Goal: Task Accomplishment & Management: Manage account settings

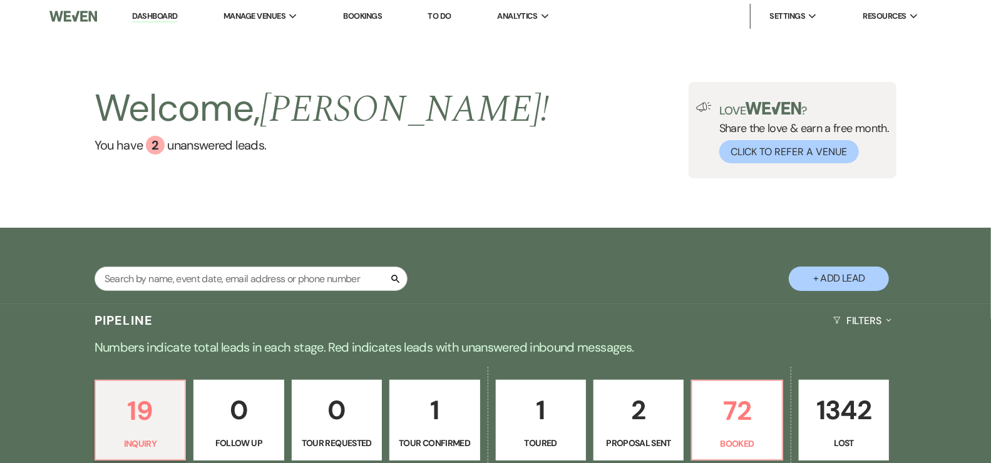
scroll to position [285, 0]
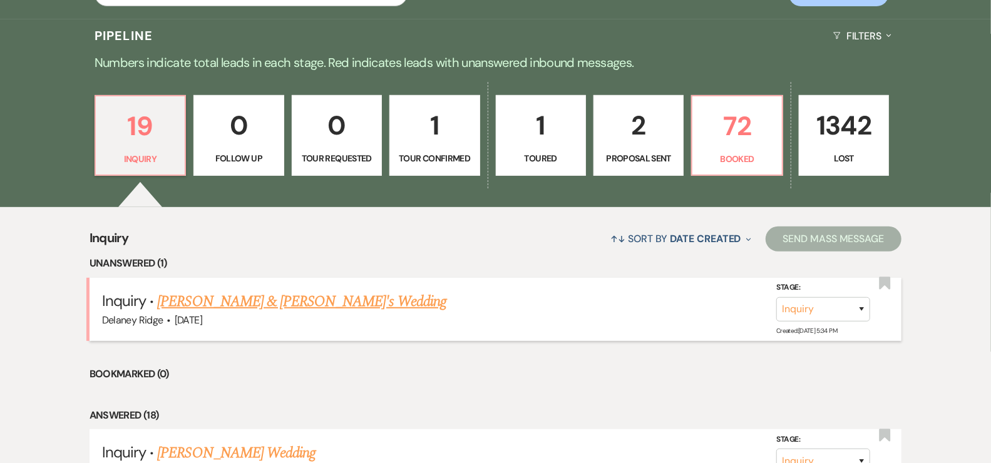
click at [276, 292] on link "[PERSON_NAME] & [PERSON_NAME]'s Wedding" at bounding box center [301, 301] width 289 height 23
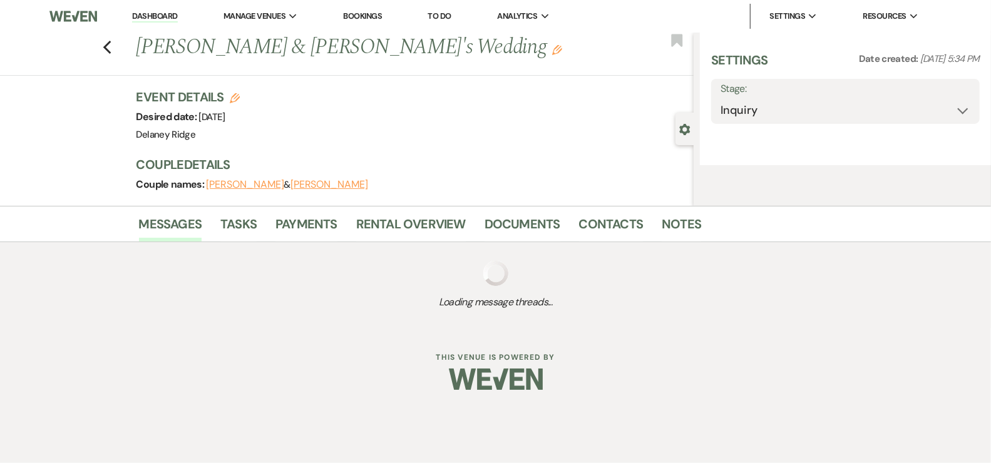
select select "5"
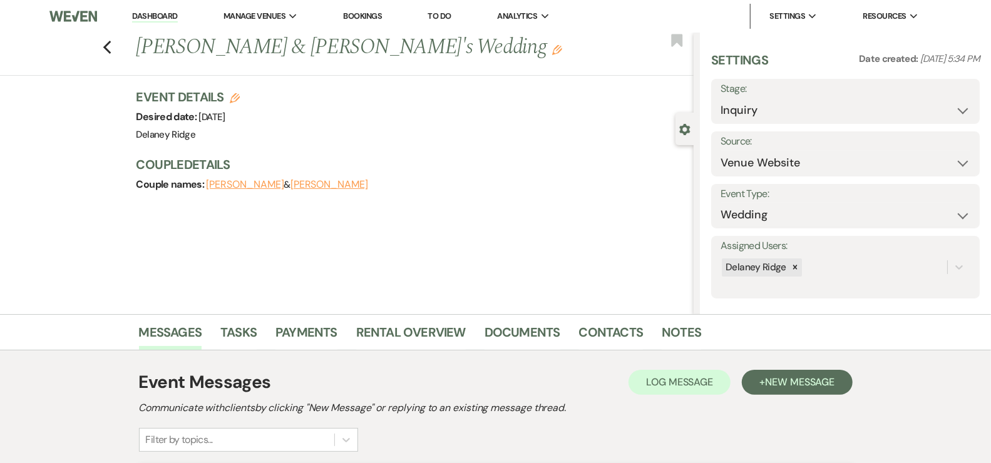
click at [150, 13] on link "Dashboard" at bounding box center [154, 17] width 45 height 12
